Goal: Check status

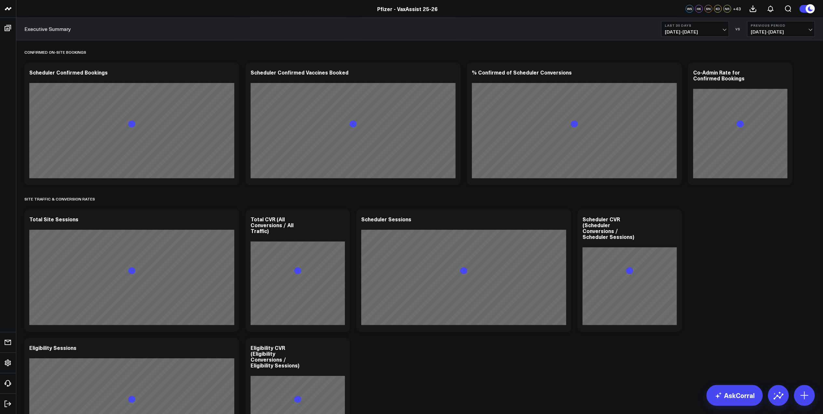
scroll to position [521, 0]
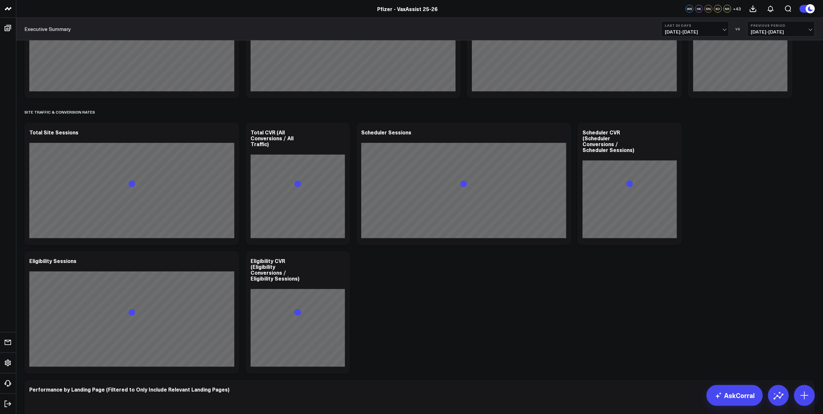
click at [790, 28] on button "Previous Period [DATE] - [DATE]" at bounding box center [782, 29] width 68 height 16
click at [776, 63] on link "YoY" at bounding box center [781, 68] width 67 height 12
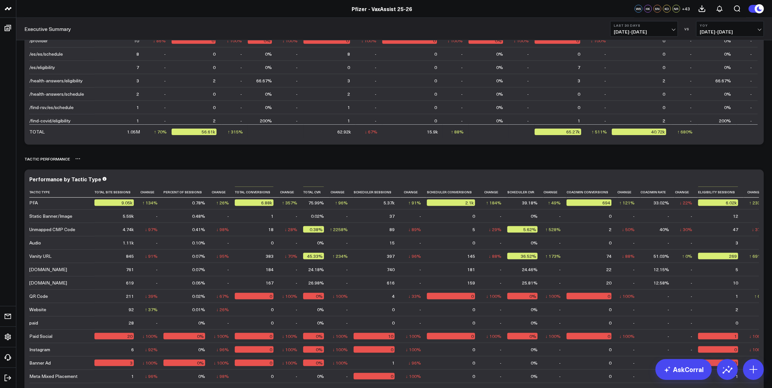
scroll to position [1176, 0]
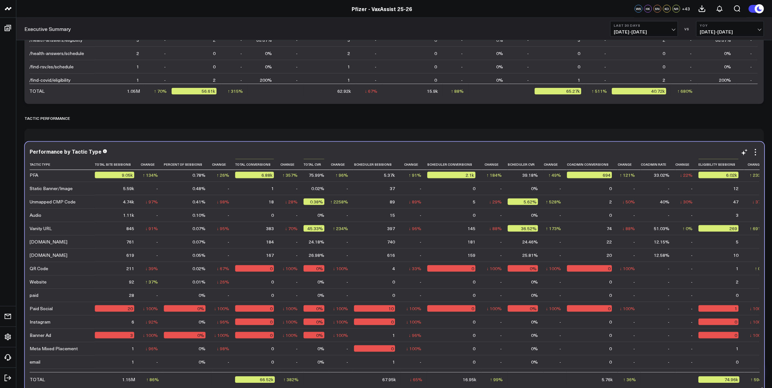
drag, startPoint x: 621, startPoint y: 375, endPoint x: 623, endPoint y: 371, distance: 4.6
click at [623, 371] on div "Performance by Tactic Type Tactic Type Total Site Sessions Change Percent Of Se…" at bounding box center [394, 267] width 739 height 251
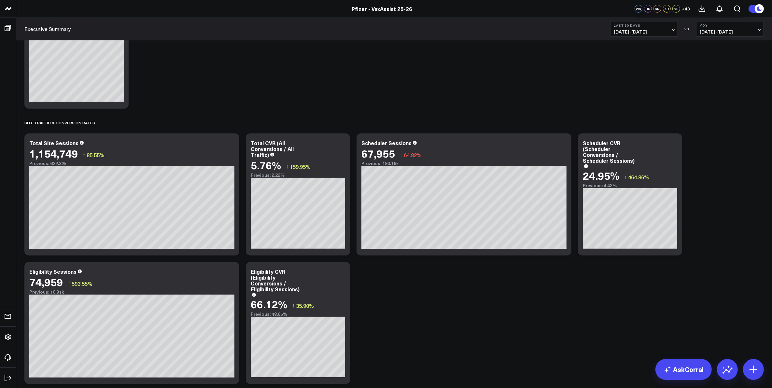
scroll to position [679, 0]
